Goal: Information Seeking & Learning: Learn about a topic

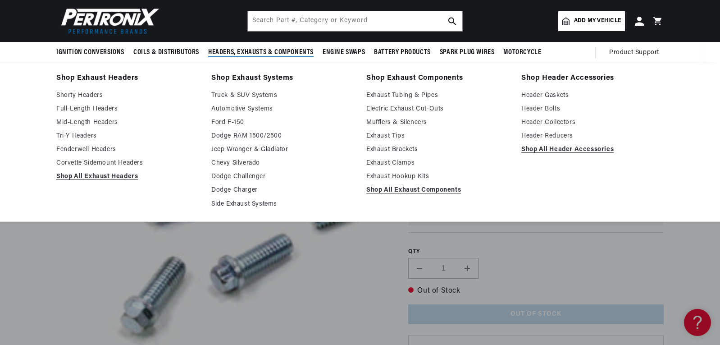
click at [255, 50] on span "Headers, Exhausts & Components" at bounding box center [260, 52] width 105 height 9
click at [100, 120] on link "Mid-Length Headers" at bounding box center [127, 122] width 142 height 11
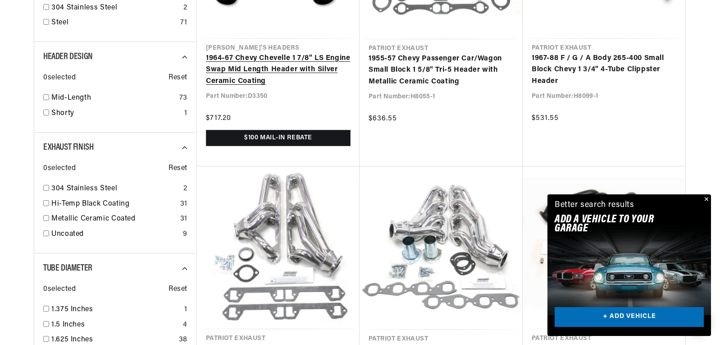
scroll to position [585, 0]
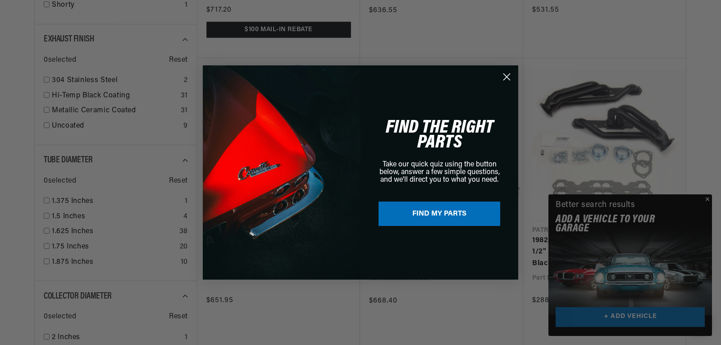
click at [705, 195] on div "Close dialog FIND THE RIGHT PARTS Take our quick quiz using the button below, a…" at bounding box center [360, 172] width 721 height 345
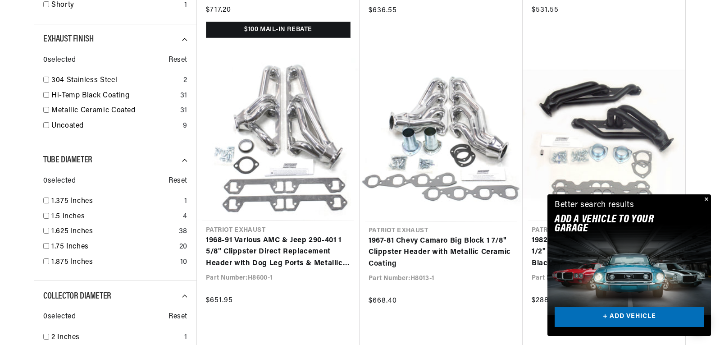
click at [705, 198] on button "Close" at bounding box center [705, 199] width 11 height 11
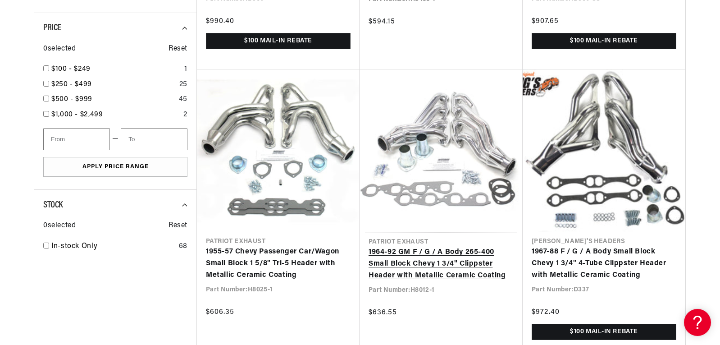
scroll to position [1171, 0]
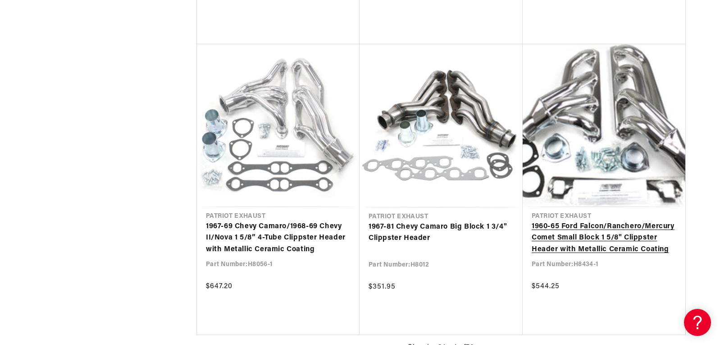
click at [598, 221] on link "1960-65 Ford Falcon/Ranchero/Mercury Comet Small Block 1 5/8" Clippster Header …" at bounding box center [603, 238] width 145 height 35
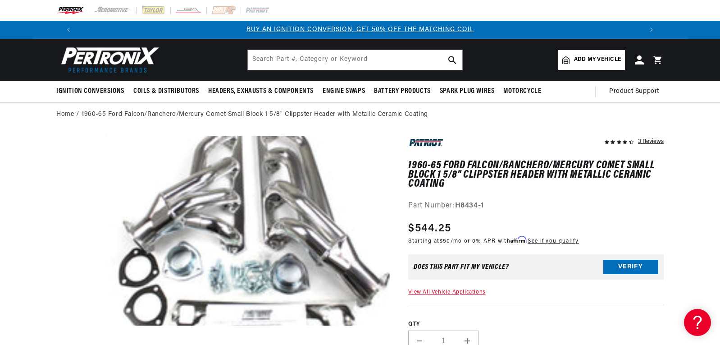
click at [77, 344] on button "Open media 1 in modal" at bounding box center [77, 344] width 0 height 0
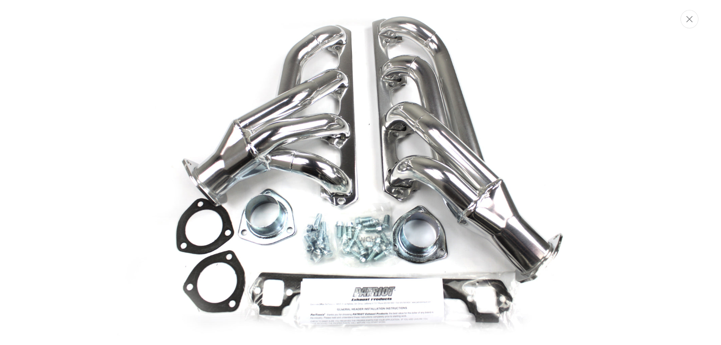
click at [362, 230] on img "Media gallery" at bounding box center [360, 173] width 486 height 324
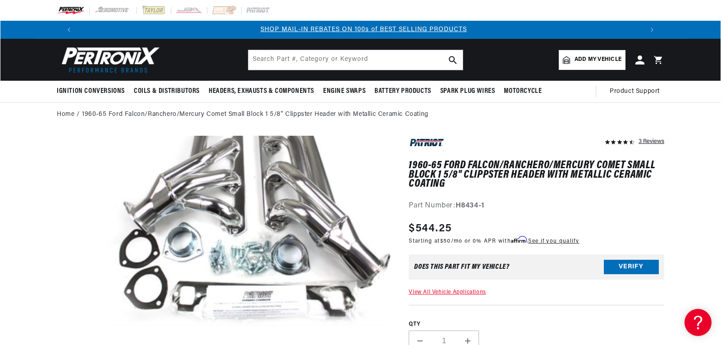
scroll to position [0, 562]
click at [77, 325] on button "Open media 1 in modal" at bounding box center [77, 325] width 0 height 0
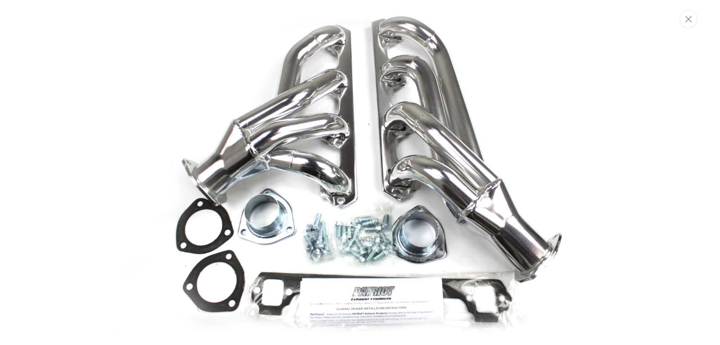
scroll to position [0, 1125]
click at [357, 236] on img "Media gallery" at bounding box center [360, 173] width 486 height 324
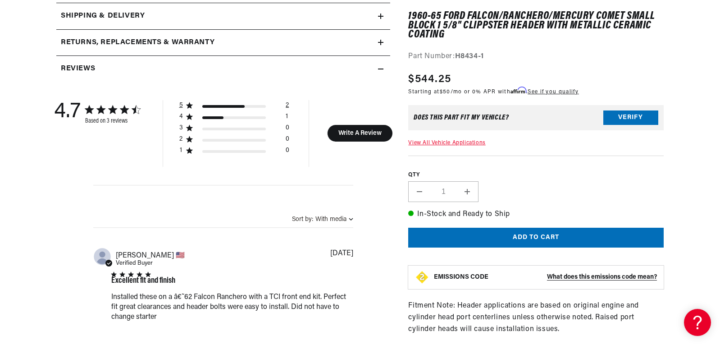
click at [212, 105] on div "5 star by 2 reviews" at bounding box center [223, 106] width 42 height 3
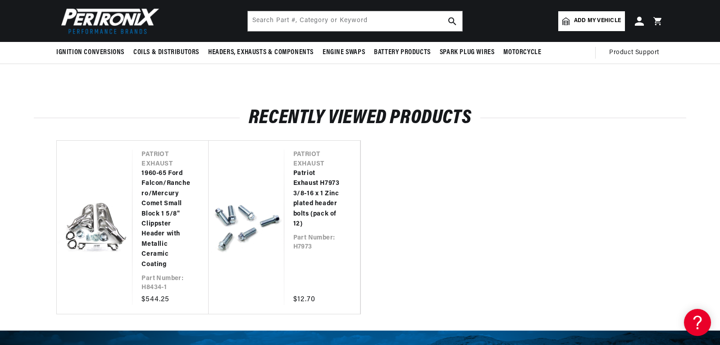
scroll to position [0, 0]
click at [311, 180] on link "Patriot Exhaust H7973 3/8-16 x 1 Zinc plated header bolts (pack of 12)" at bounding box center [317, 198] width 49 height 60
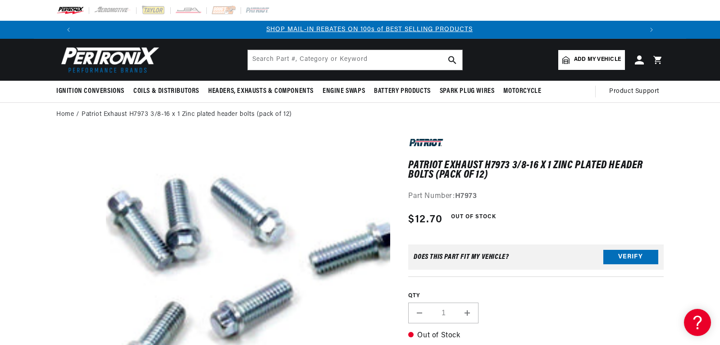
scroll to position [0, 562]
